Goal: Check status: Check status

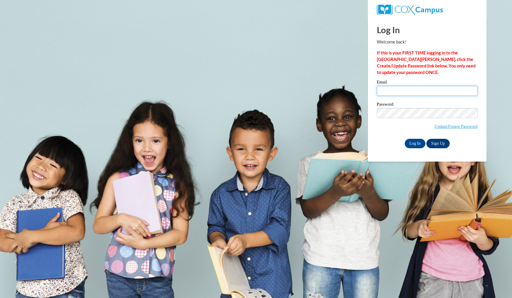
click at [398, 91] on input "Email" at bounding box center [427, 91] width 101 height 10
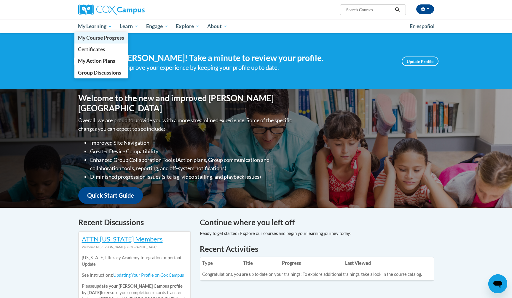
click at [92, 34] on link "My Course Progress" at bounding box center [101, 38] width 54 height 12
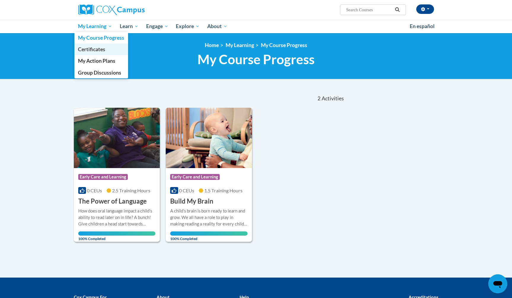
click at [94, 51] on span "Certificates" at bounding box center [91, 49] width 27 height 6
